Goal: Task Accomplishment & Management: Use online tool/utility

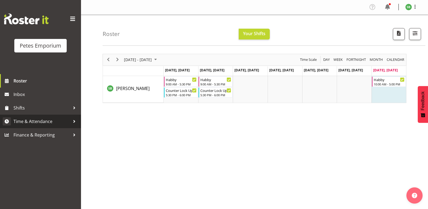
click at [34, 121] on span "Time & Attendance" at bounding box center [42, 121] width 57 height 8
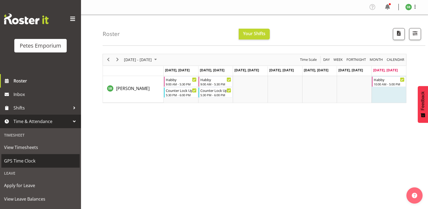
click at [17, 159] on span "GPS Time Clock" at bounding box center [40, 161] width 73 height 8
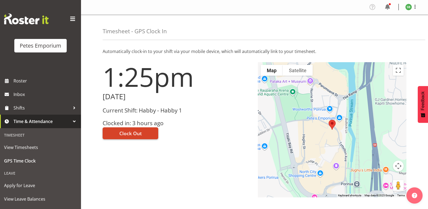
click at [133, 133] on span "Clock Out" at bounding box center [130, 133] width 22 height 7
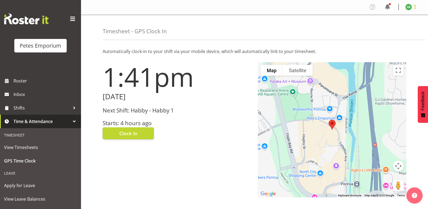
click at [413, 7] on span at bounding box center [415, 7] width 6 height 6
click at [385, 29] on link "Log Out" at bounding box center [392, 28] width 52 height 10
